Goal: Task Accomplishment & Management: Use online tool/utility

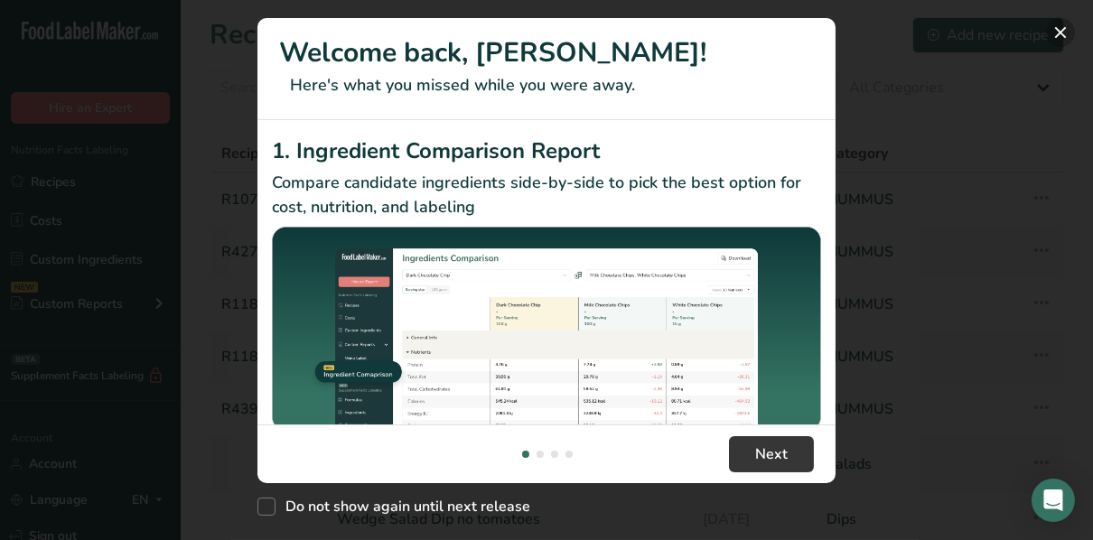
click at [556, 33] on button "New Features" at bounding box center [1060, 32] width 29 height 29
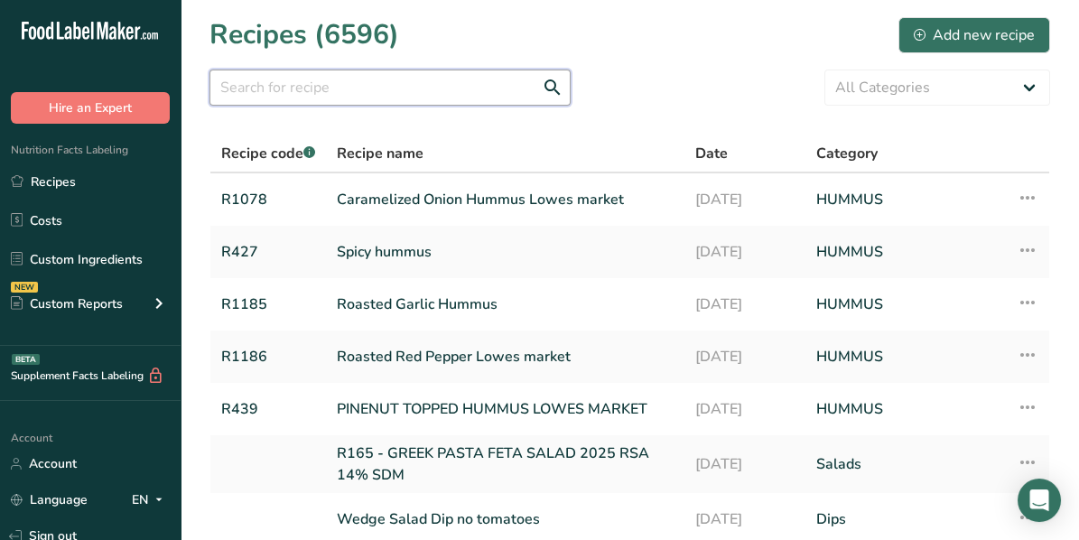
click at [406, 96] on input "text" at bounding box center [390, 88] width 361 height 36
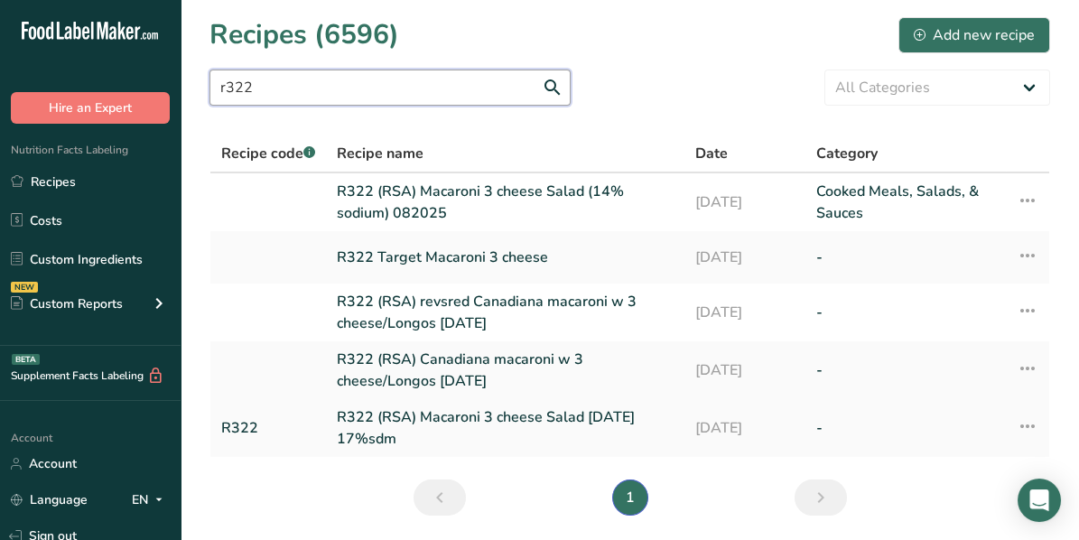
type input "r322"
click at [480, 416] on link "R322 (RSA) Macaroni 3 cheese Salad [DATE] 17%sdm" at bounding box center [505, 427] width 337 height 43
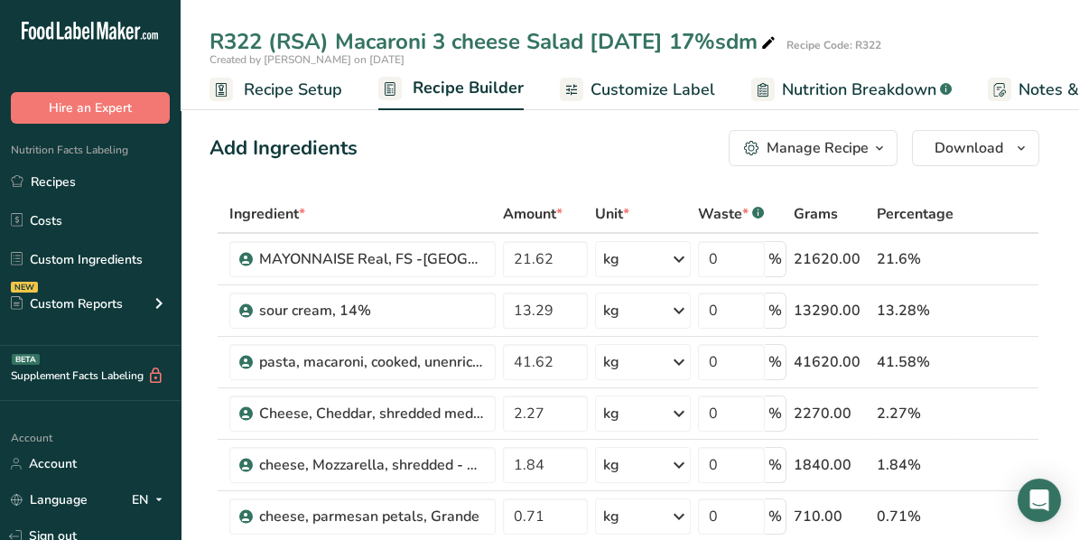
drag, startPoint x: 259, startPoint y: 84, endPoint x: 396, endPoint y: 174, distance: 163.6
click at [259, 84] on span "Recipe Setup" at bounding box center [293, 90] width 98 height 24
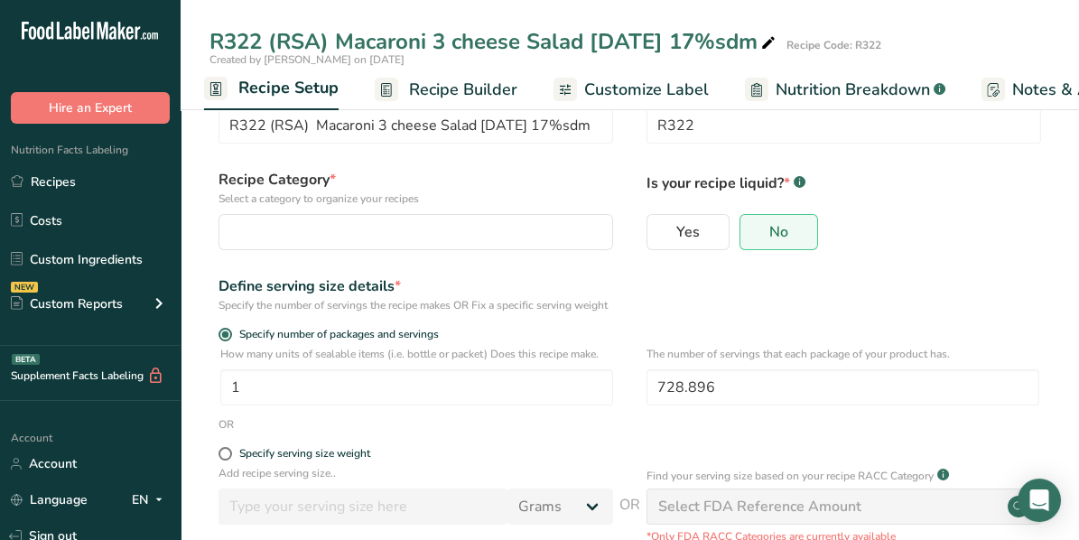
scroll to position [90, 0]
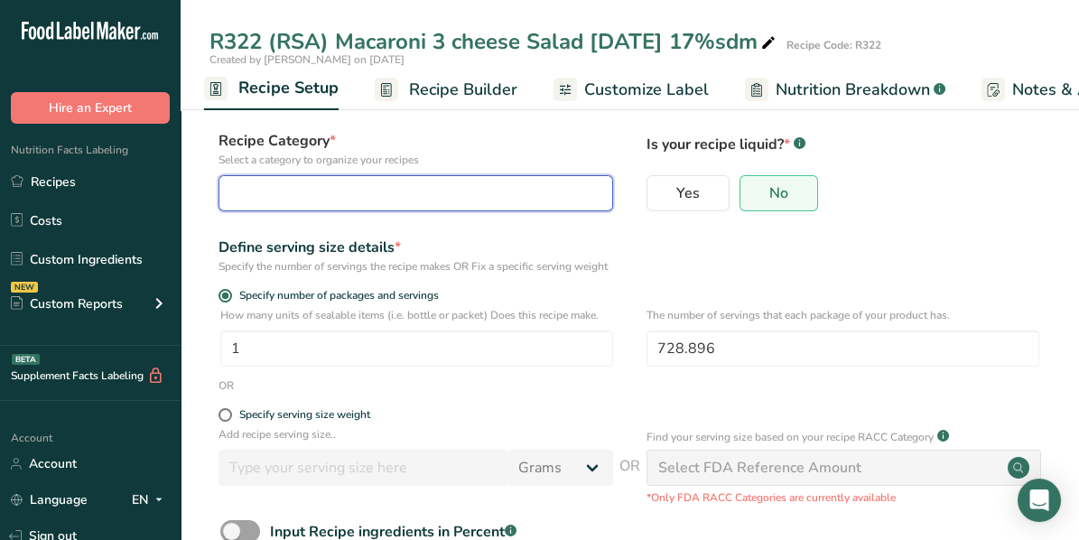
click at [264, 188] on div "button" at bounding box center [410, 193] width 360 height 22
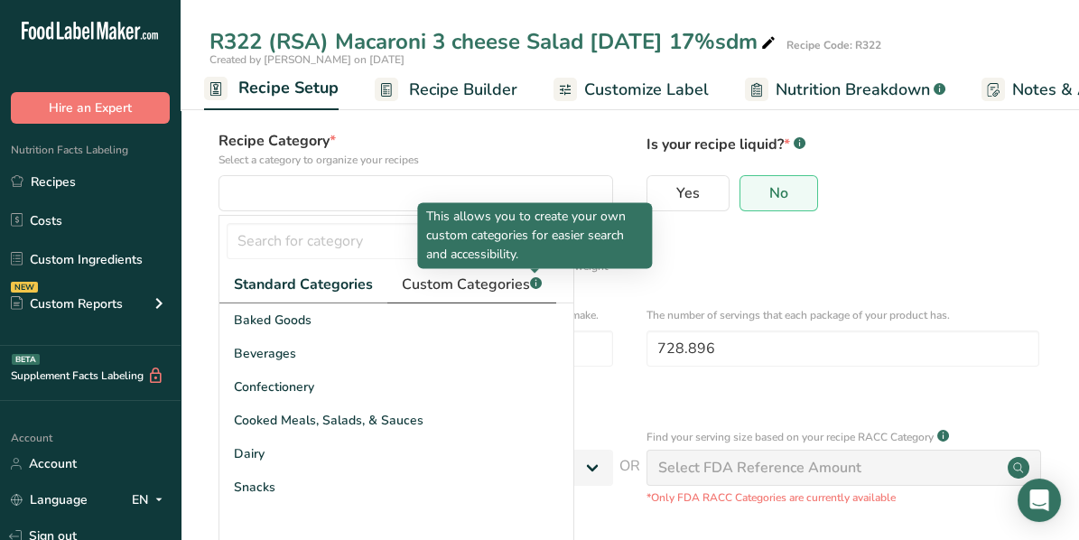
click at [531, 284] on rect at bounding box center [536, 283] width 12 height 12
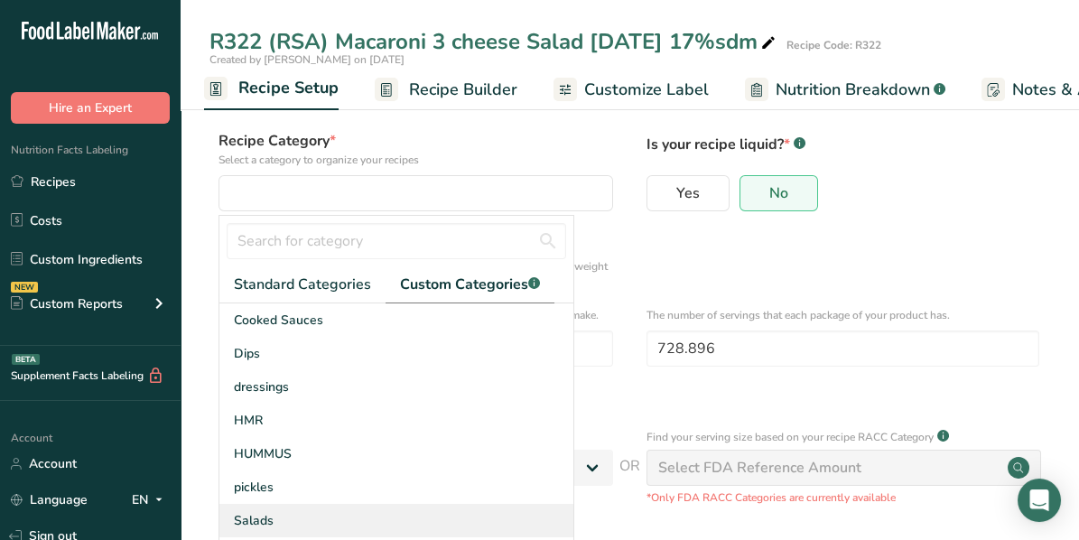
click at [266, 463] on span "Salads" at bounding box center [254, 520] width 40 height 19
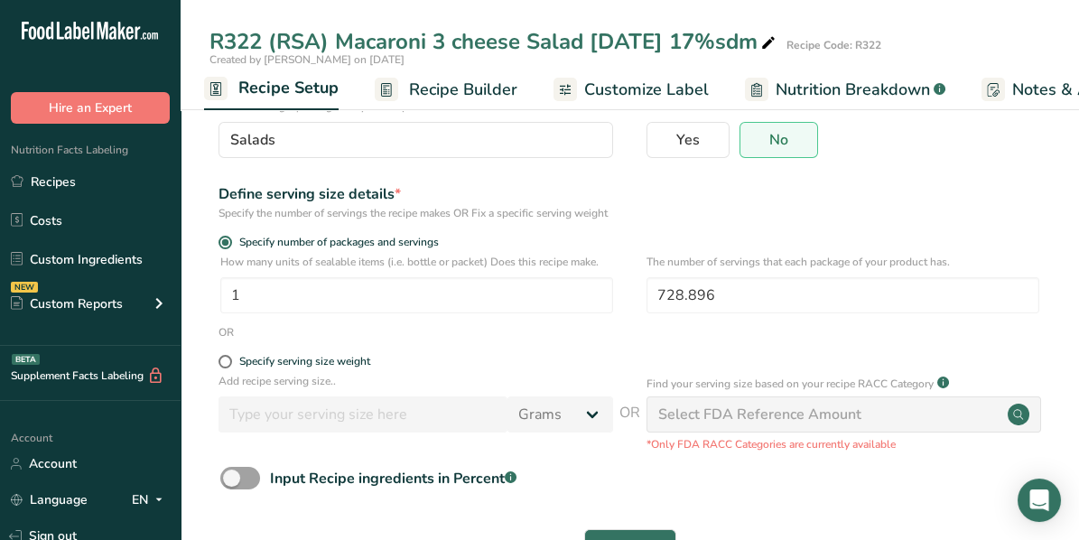
scroll to position [225, 0]
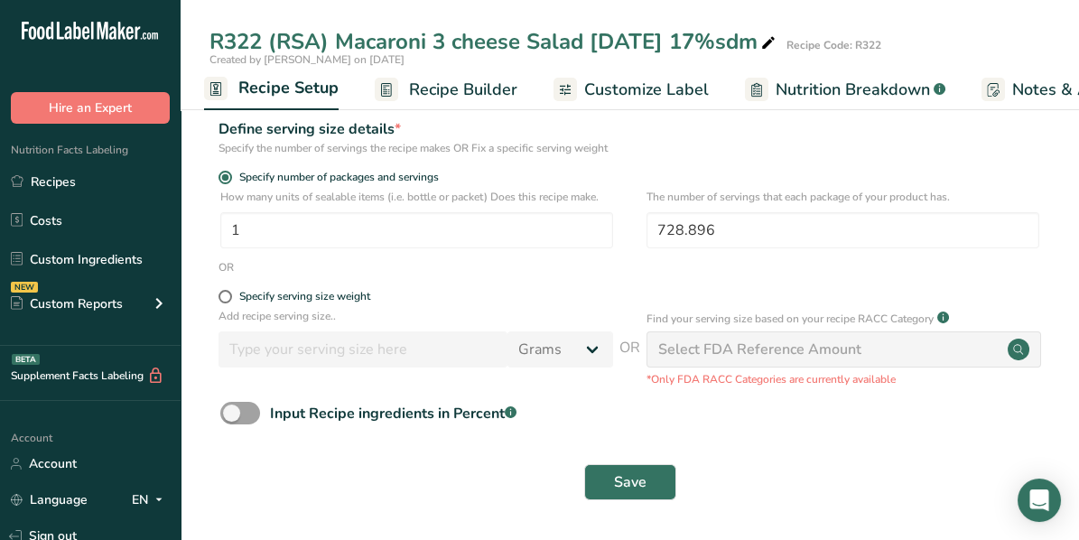
drag, startPoint x: 224, startPoint y: 293, endPoint x: 252, endPoint y: 309, distance: 32.4
click at [224, 293] on span at bounding box center [226, 297] width 14 height 14
click at [224, 293] on input "Specify serving size weight" at bounding box center [225, 297] width 12 height 12
radio input "true"
radio input "false"
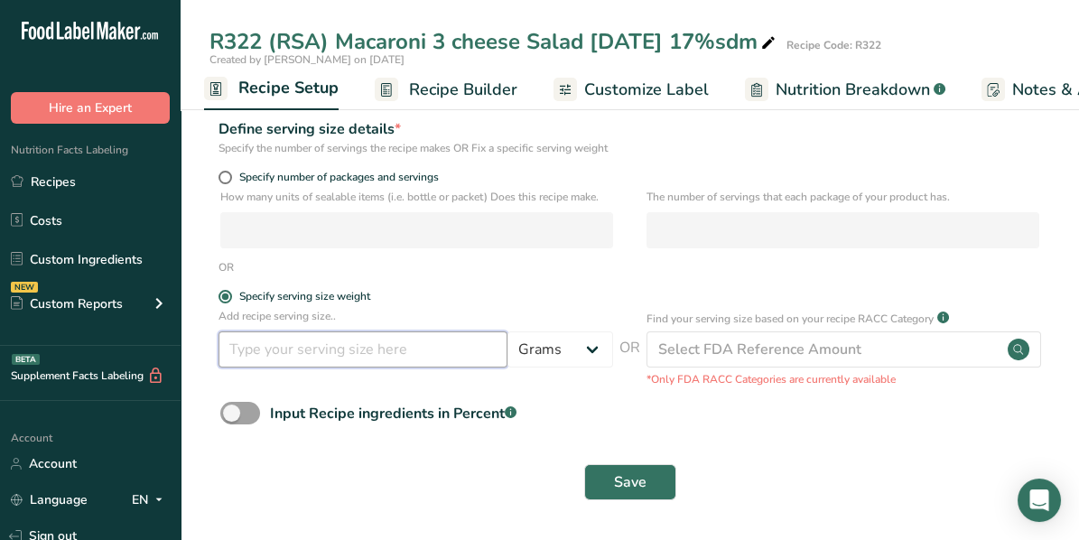
click at [277, 341] on input "number" at bounding box center [363, 350] width 289 height 36
type input "140"
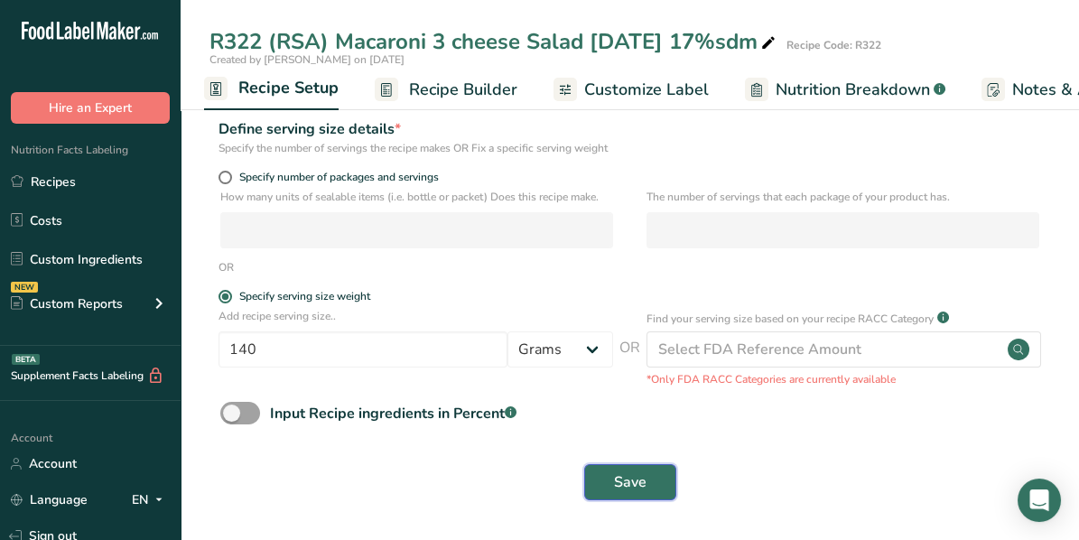
click at [556, 463] on span "Save" at bounding box center [630, 483] width 33 height 22
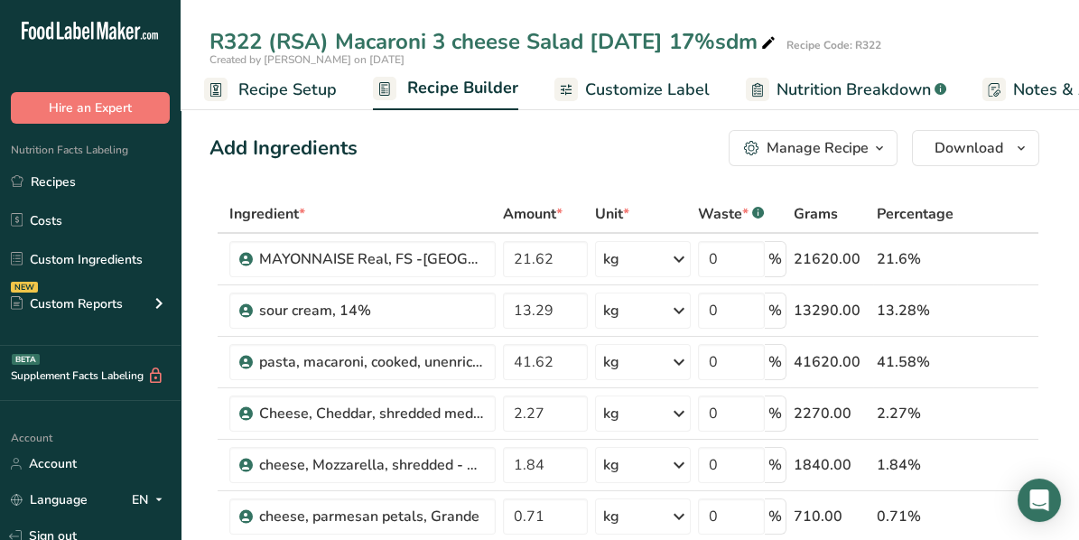
click at [556, 26] on div "R322 (RSA) Macaroni 3 cheese Salad [DATE] 17%sdm Recipe Code: R322" at bounding box center [630, 41] width 899 height 33
click at [49, 181] on link "Recipes" at bounding box center [90, 181] width 181 height 34
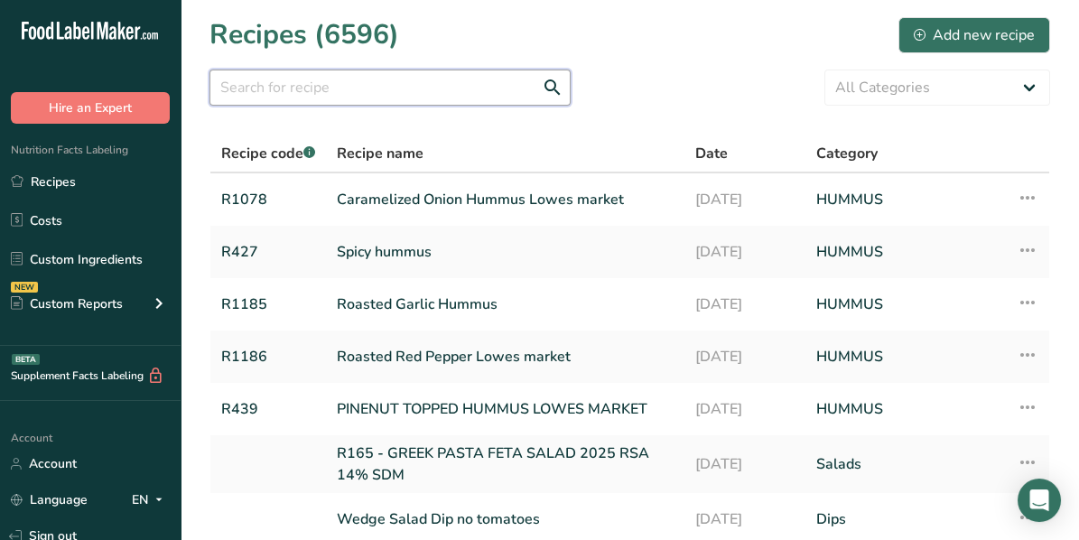
click at [298, 89] on input "text" at bounding box center [390, 88] width 361 height 36
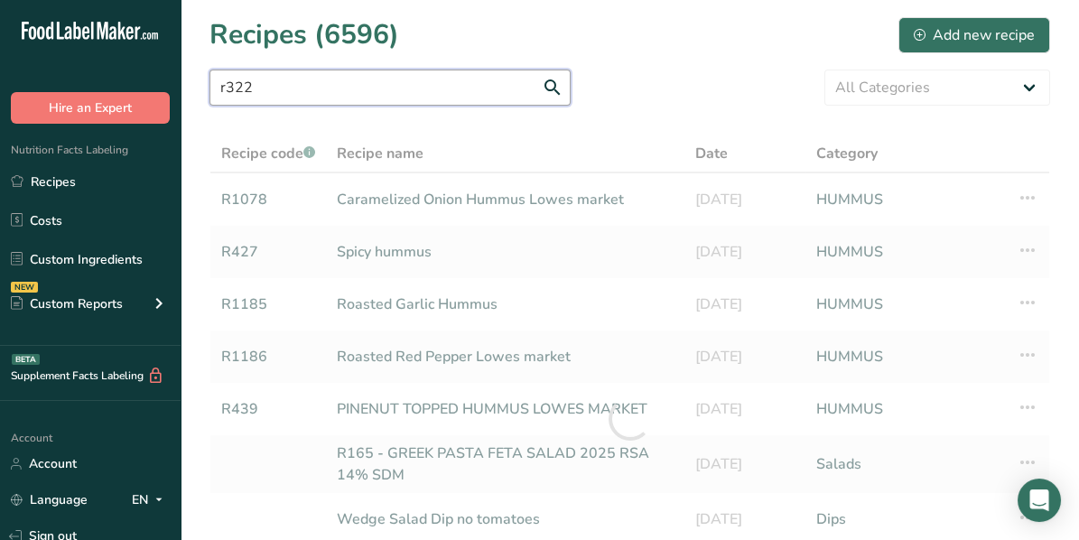
click at [553, 87] on input "r322" at bounding box center [390, 88] width 361 height 36
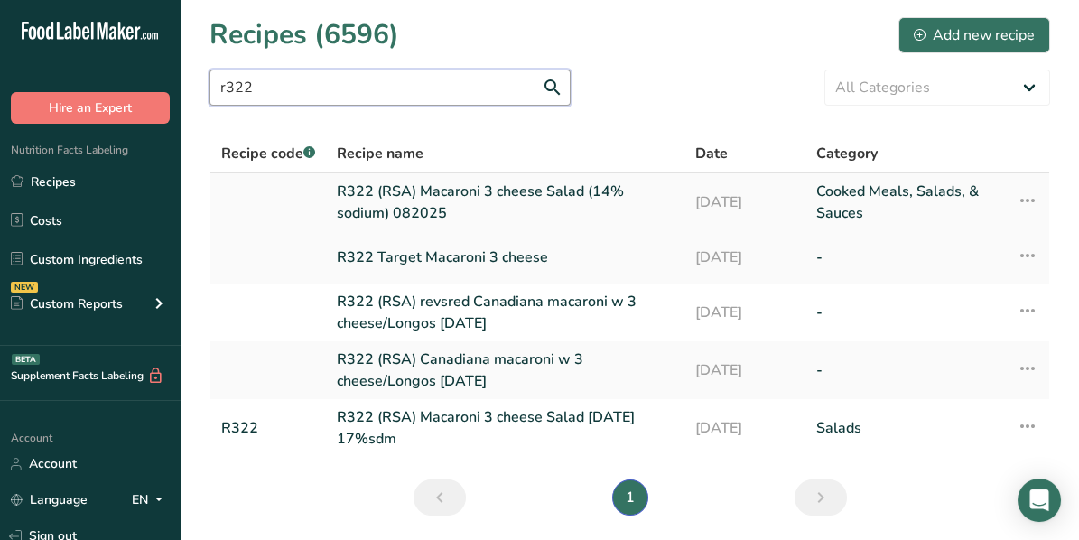
type input "r322"
click at [454, 201] on link "R322 (RSA) Macaroni 3 cheese Salad (14% sodium) 082025" at bounding box center [505, 202] width 337 height 43
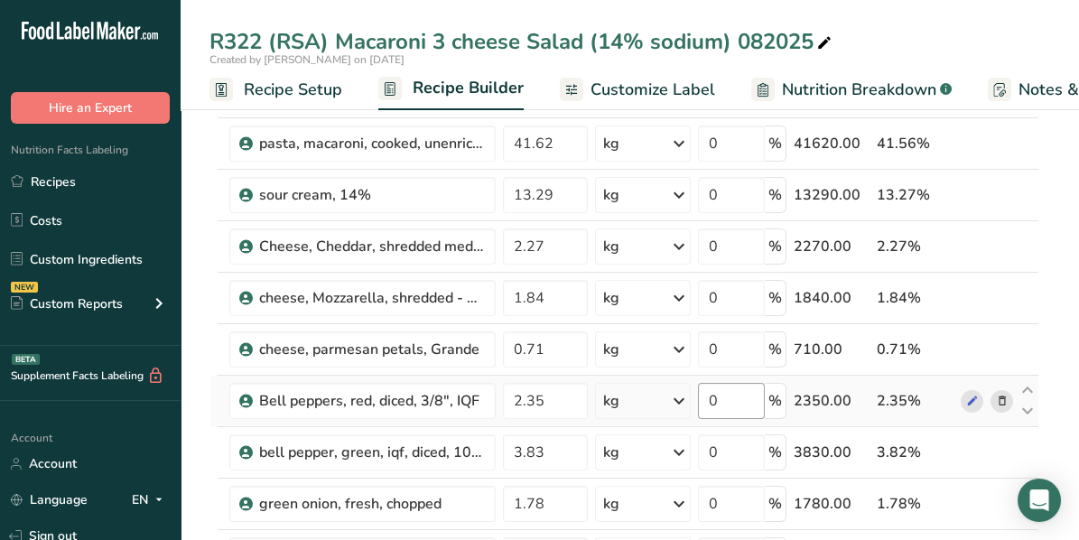
scroll to position [181, 0]
